Goal: Check status: Check status

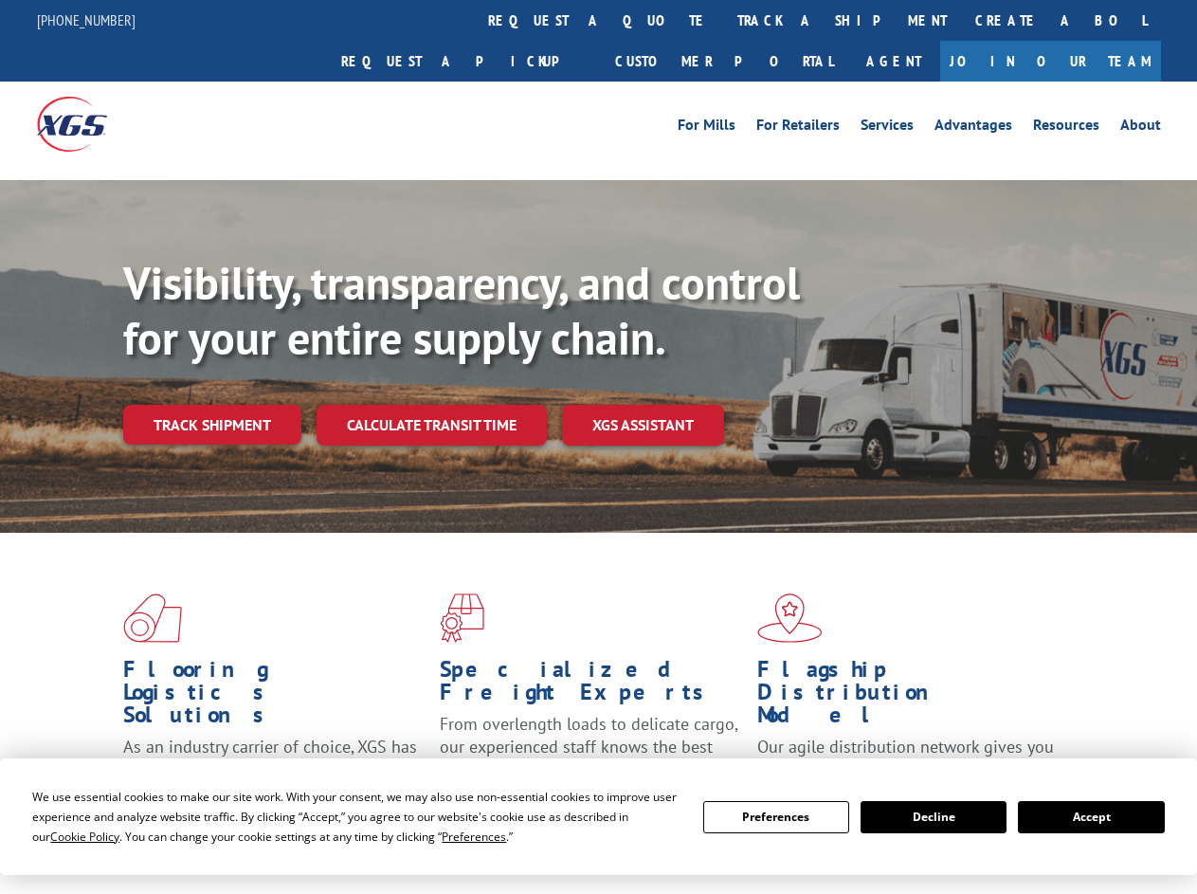
click at [598, 447] on div "Visibility, transparency, and control for your entire supply chain. Track shipm…" at bounding box center [660, 388] width 1074 height 265
click at [66, 836] on span "Cookie Policy" at bounding box center [84, 837] width 69 height 16
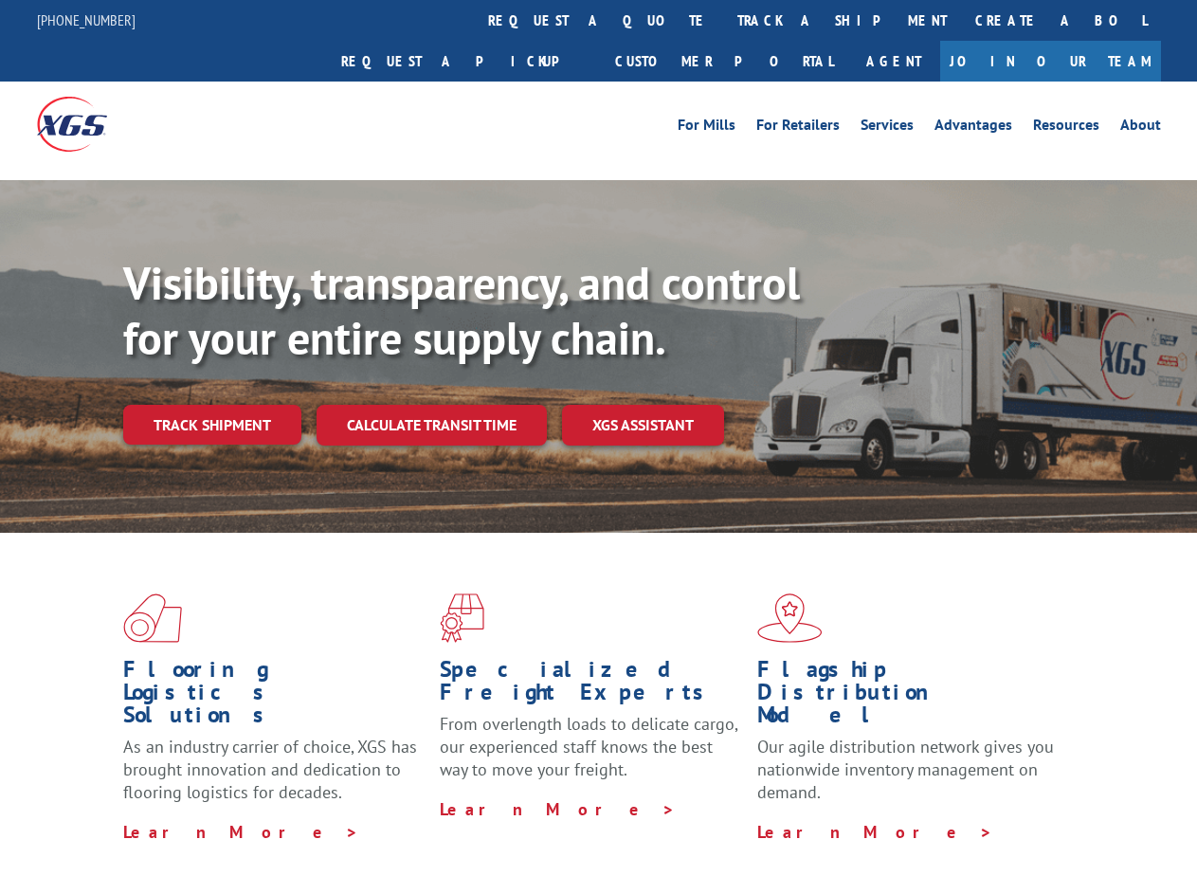
click at [456, 836] on div "Flooring Logistics Solutions As an industry carrier of choice, XGS has brought …" at bounding box center [598, 723] width 1197 height 381
click at [776, 817] on div "Flooring Logistics Solutions As an industry carrier of choice, XGS has brought …" at bounding box center [598, 718] width 1197 height 371
click at [934, 817] on div "Flooring Logistics Solutions As an industry carrier of choice, XGS has brought …" at bounding box center [598, 718] width 1197 height 371
click at [1091, 817] on div "Flooring Logistics Solutions As an industry carrier of choice, XGS has brought …" at bounding box center [598, 718] width 1197 height 371
click at [598, 447] on div "Visibility, transparency, and control for your entire supply chain. Track shipm…" at bounding box center [660, 388] width 1074 height 265
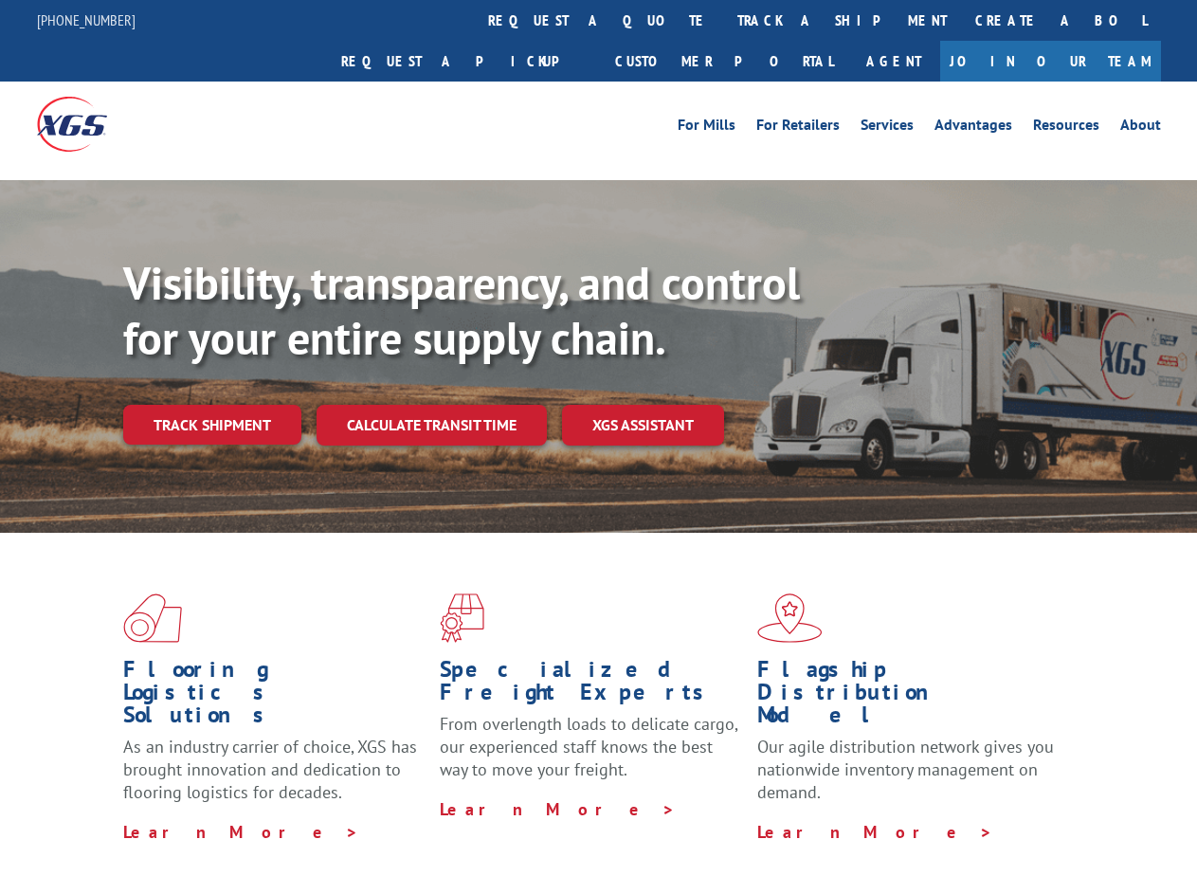
click at [723, 20] on link "track a shipment" at bounding box center [842, 20] width 238 height 41
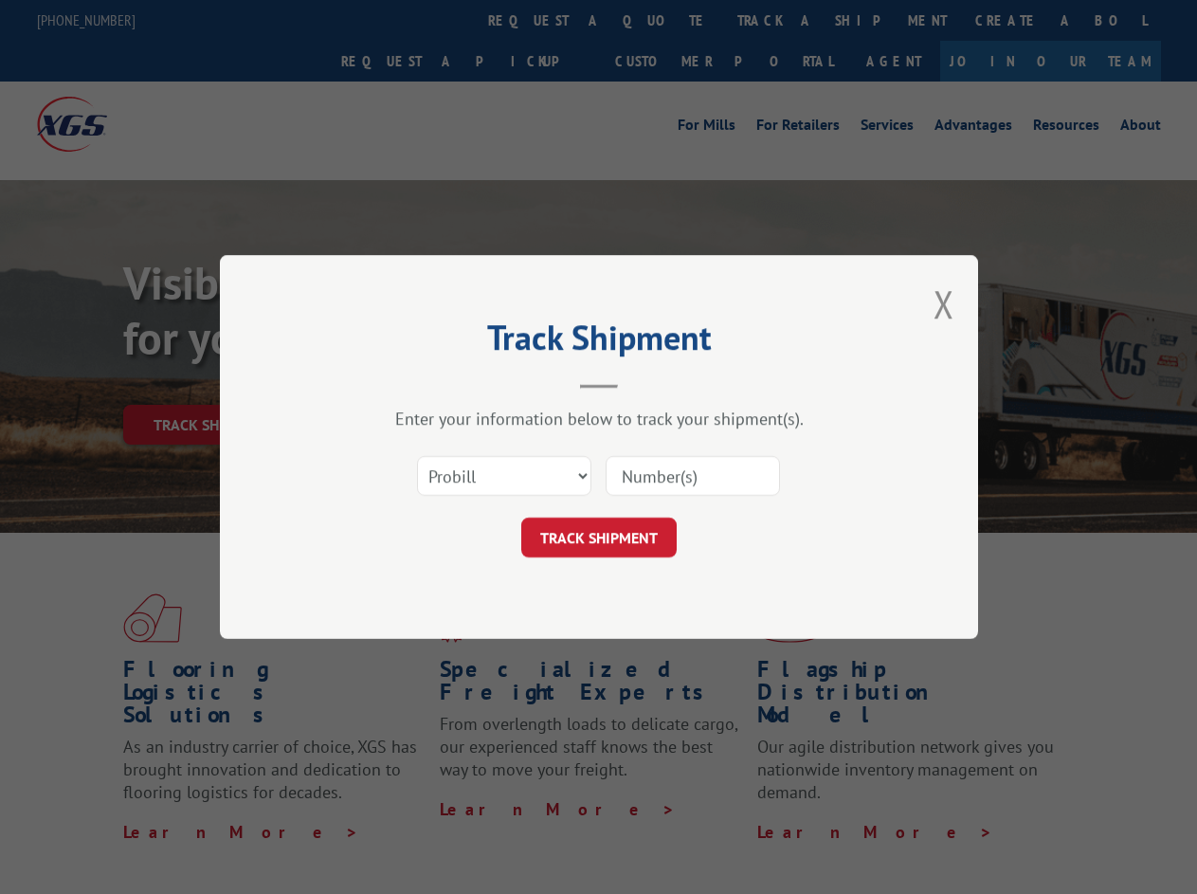
click at [662, 20] on div "Track Shipment Enter your information below to track your shipment(s). Select c…" at bounding box center [598, 447] width 1197 height 894
click at [780, 20] on div "Track Shipment Enter your information below to track your shipment(s). Select c…" at bounding box center [598, 447] width 1197 height 894
